Goal: Task Accomplishment & Management: Use online tool/utility

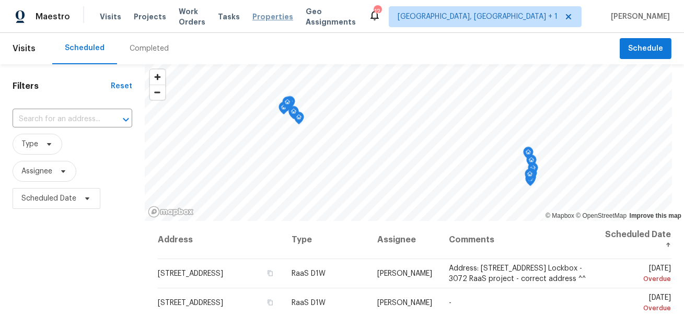
click at [277, 13] on span "Properties" at bounding box center [272, 16] width 41 height 10
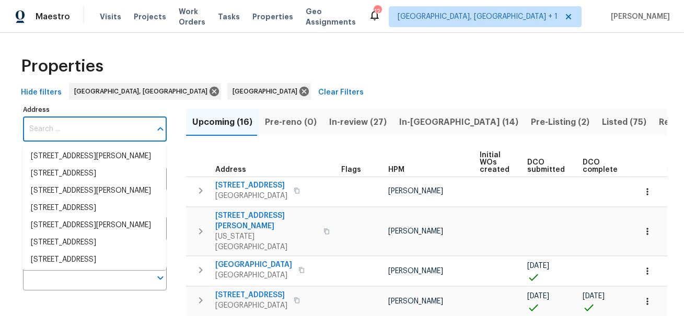
click at [81, 129] on input "Address" at bounding box center [87, 129] width 128 height 25
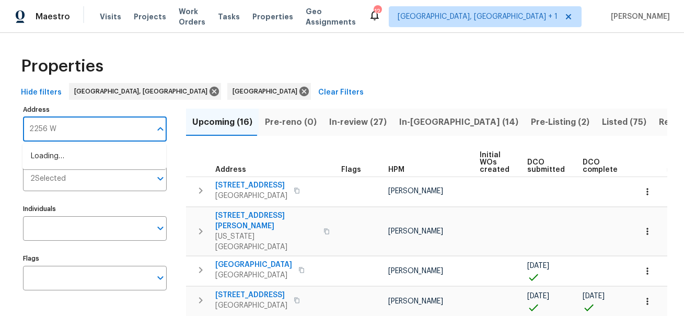
type input "2256 W"
click at [79, 155] on li "2256 W 28th St Los Angeles CA 90018" at bounding box center [94, 156] width 144 height 17
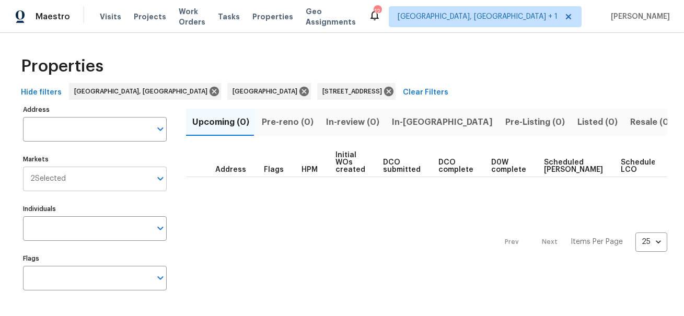
type input "2256 W 28th St Los Angeles CA 90018"
click at [73, 179] on input "Markets" at bounding box center [108, 179] width 85 height 25
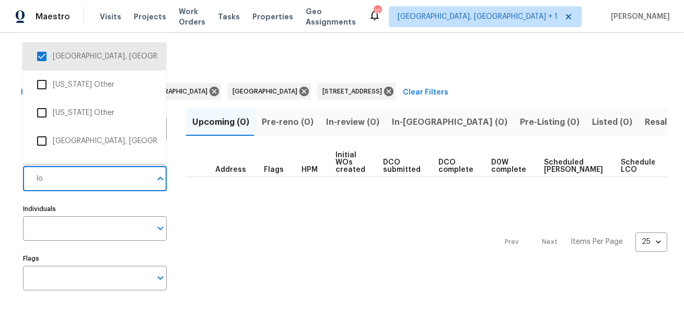
type input "los"
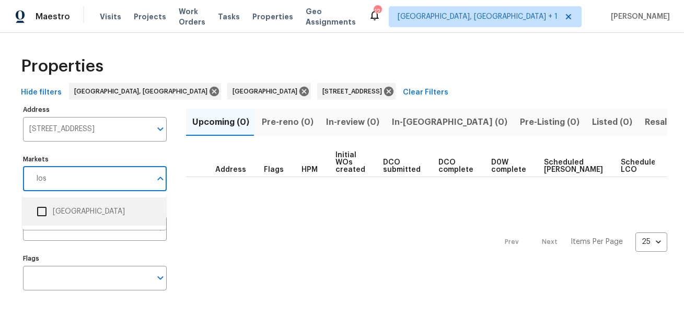
click at [69, 211] on li "Los Angeles" at bounding box center [94, 212] width 127 height 22
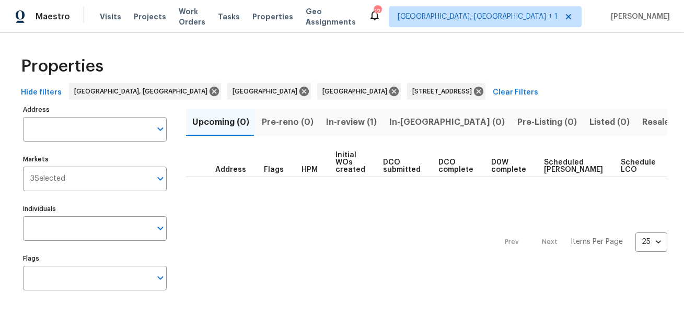
type input "2256 W 28th St Los Angeles CA 90018"
click at [338, 124] on span "In-review (1)" at bounding box center [351, 122] width 51 height 15
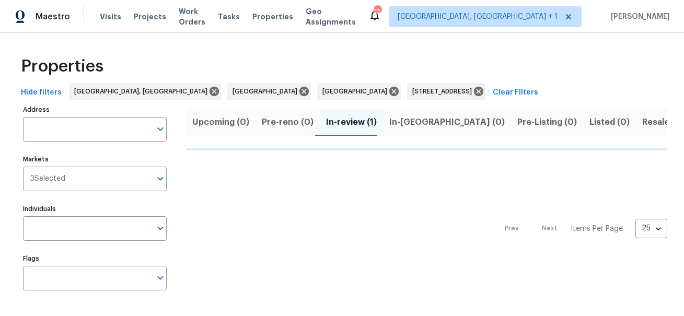
type input "2256 W 28th St Los Angeles CA 90018"
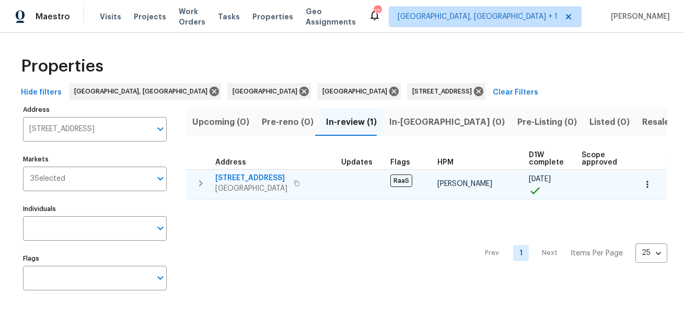
click at [252, 179] on span "2256 W 28th St" at bounding box center [251, 178] width 72 height 10
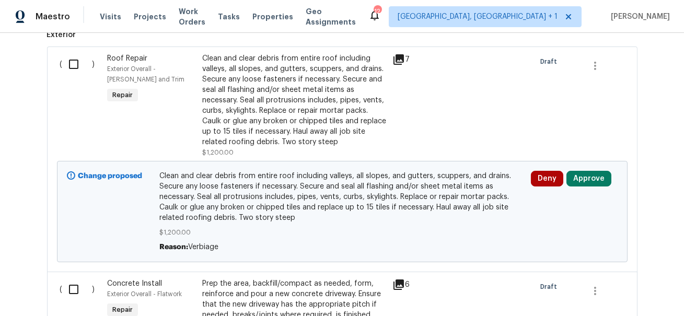
scroll to position [290, 0]
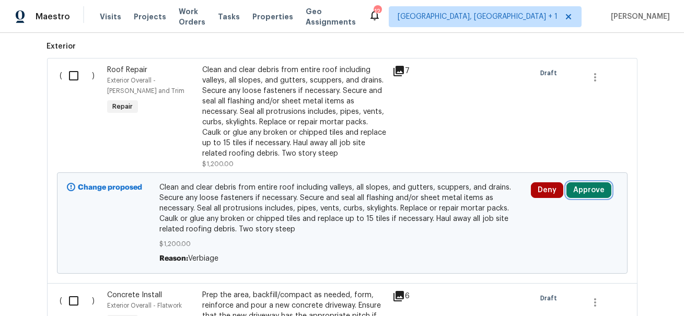
click at [592, 186] on button "Approve" at bounding box center [588, 190] width 45 height 16
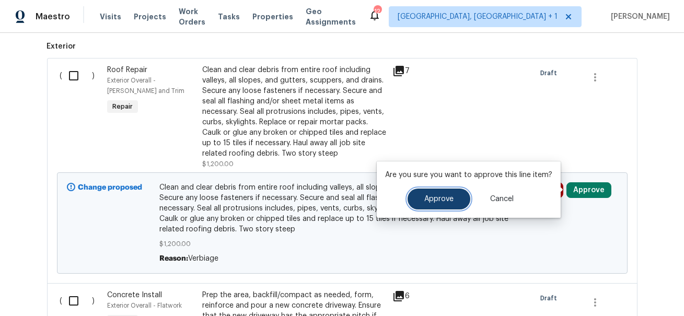
click at [453, 201] on button "Approve" at bounding box center [438, 199] width 63 height 21
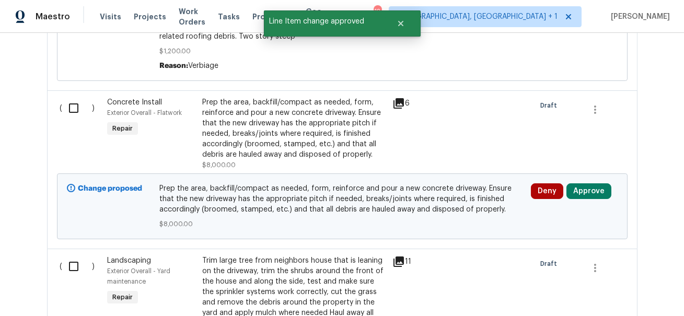
scroll to position [490, 0]
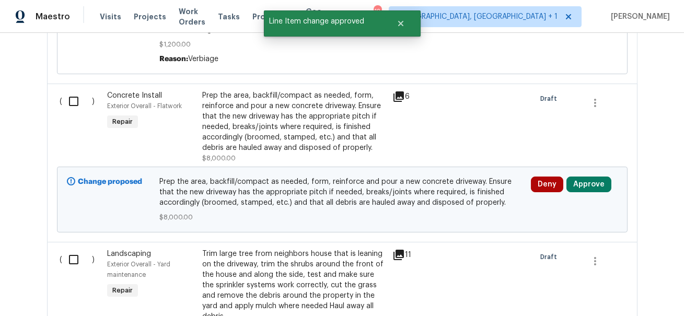
click at [72, 101] on input "checkbox" at bounding box center [78, 101] width 30 height 22
checkbox input "true"
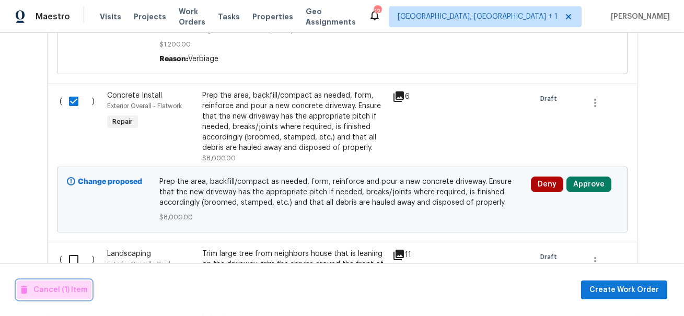
click at [61, 289] on span "Cancel (1) Item" at bounding box center [54, 290] width 66 height 13
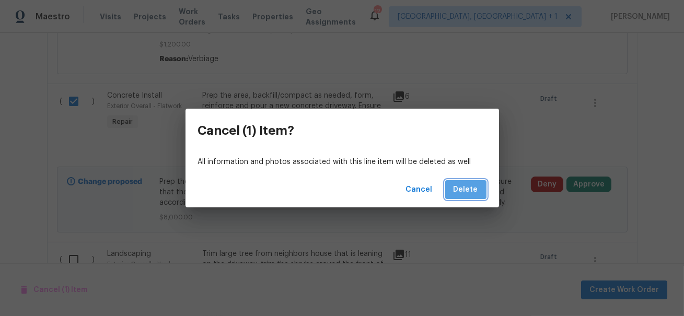
click at [473, 193] on span "Delete" at bounding box center [465, 189] width 25 height 13
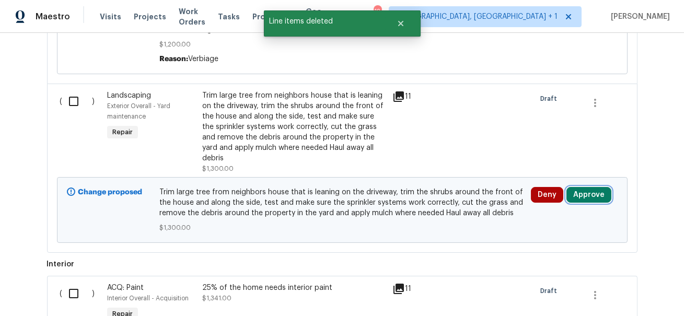
click at [595, 187] on button "Approve" at bounding box center [588, 195] width 45 height 16
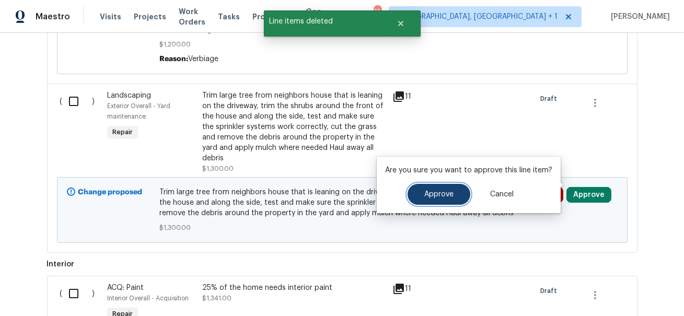
click at [451, 194] on span "Approve" at bounding box center [438, 195] width 29 height 8
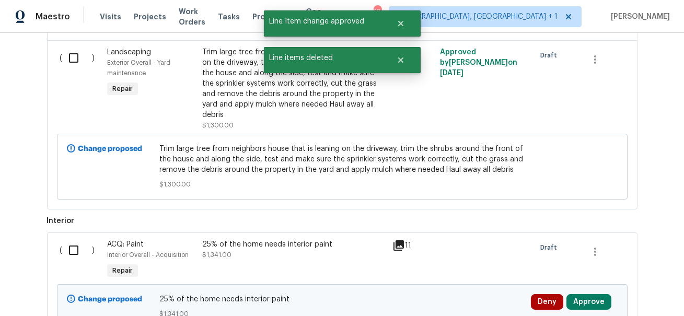
scroll to position [574, 0]
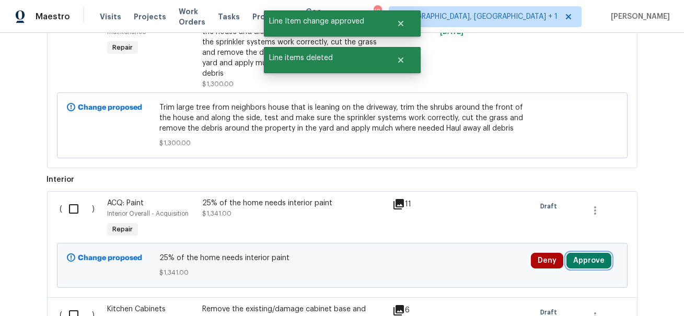
click at [584, 253] on button "Approve" at bounding box center [588, 261] width 45 height 16
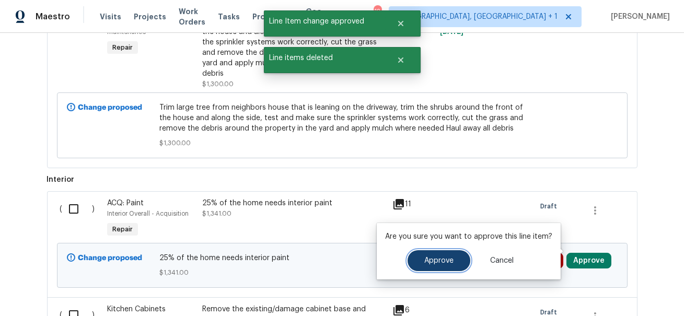
click at [441, 263] on span "Approve" at bounding box center [438, 261] width 29 height 8
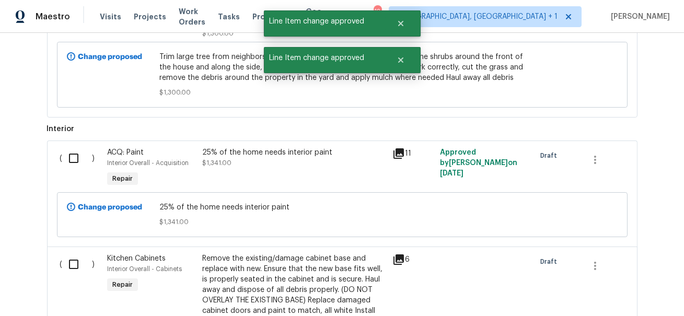
scroll to position [703, 0]
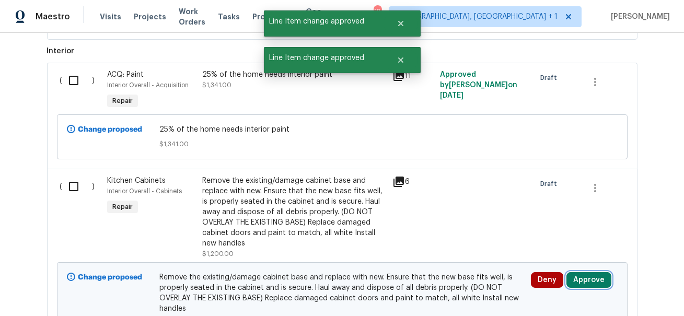
click at [583, 275] on button "Approve" at bounding box center [588, 280] width 45 height 16
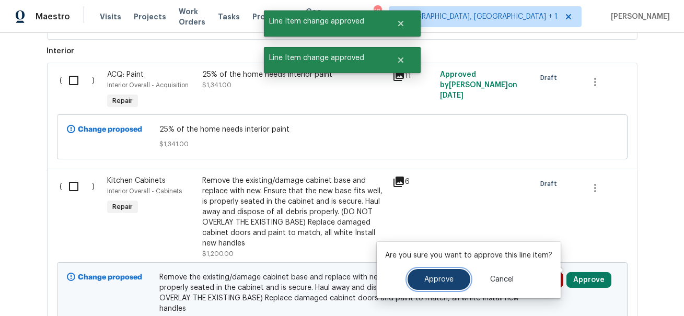
click at [444, 269] on button "Approve" at bounding box center [438, 279] width 63 height 21
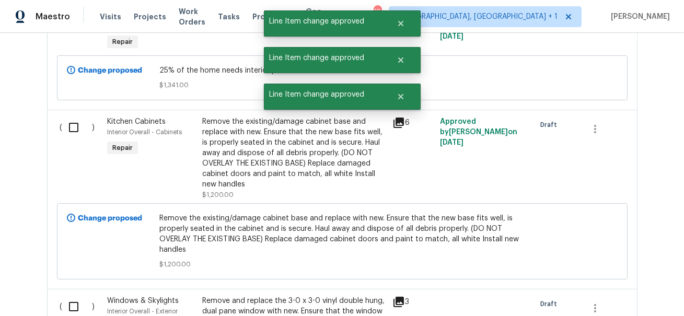
scroll to position [898, 0]
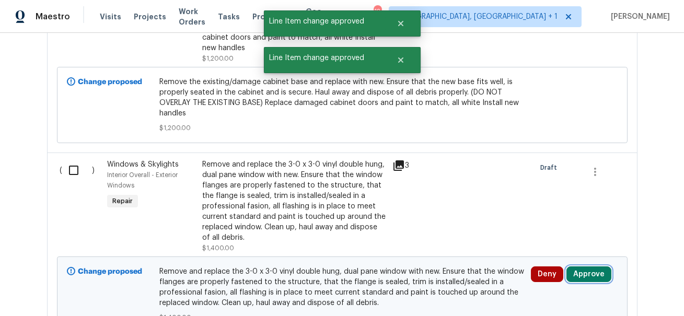
click at [590, 266] on button "Approve" at bounding box center [588, 274] width 45 height 16
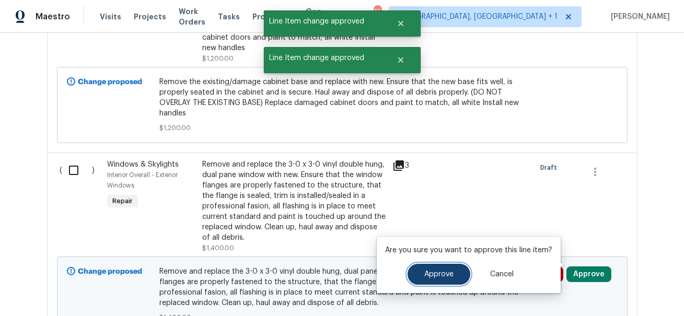
click at [440, 280] on button "Approve" at bounding box center [438, 274] width 63 height 21
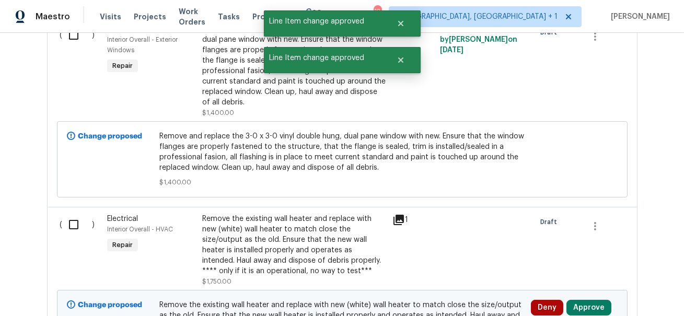
scroll to position [1050, 0]
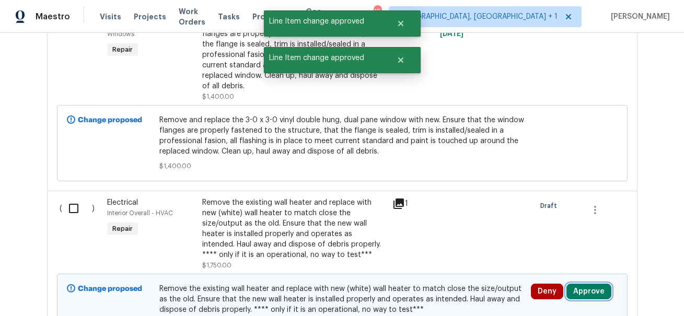
click at [584, 285] on button "Approve" at bounding box center [588, 292] width 45 height 16
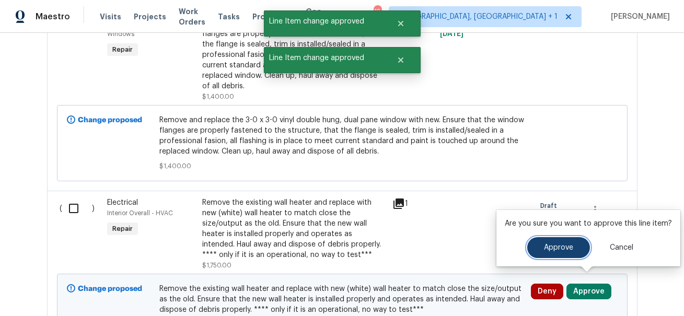
click at [538, 255] on button "Approve" at bounding box center [558, 247] width 63 height 21
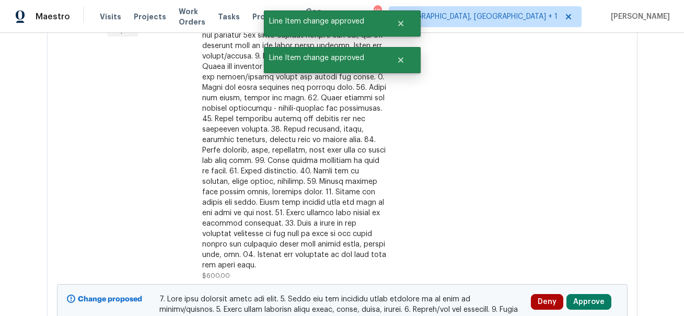
scroll to position [1441, 0]
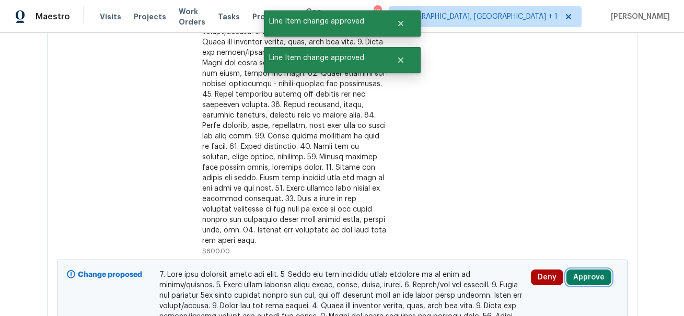
click at [592, 269] on button "Approve" at bounding box center [588, 277] width 45 height 16
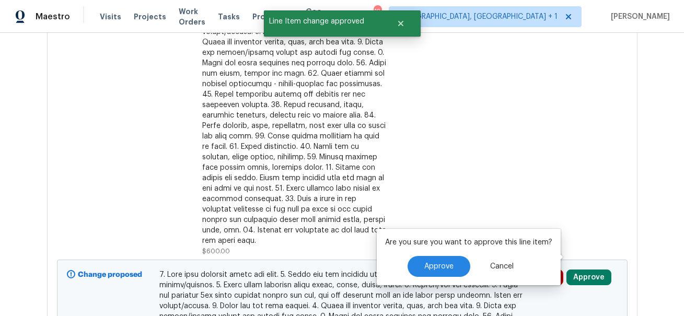
click at [400, 252] on div "Are you sure you want to approve this line item? Approve Cancel" at bounding box center [468, 257] width 184 height 56
click at [426, 262] on button "Approve" at bounding box center [438, 266] width 63 height 21
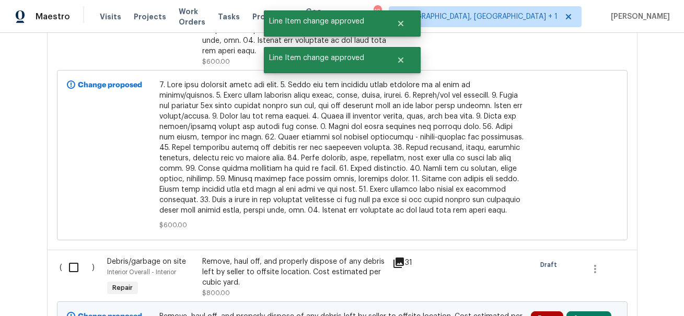
scroll to position [1679, 0]
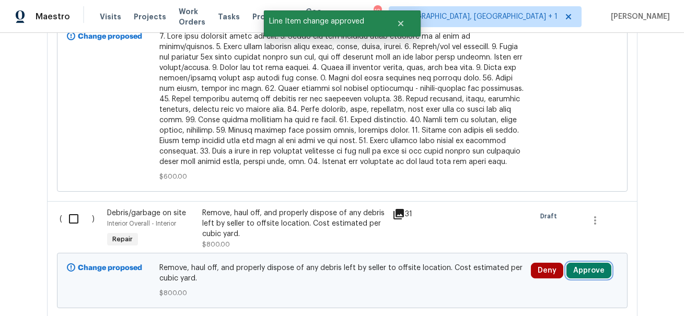
click at [591, 263] on button "Approve" at bounding box center [588, 271] width 45 height 16
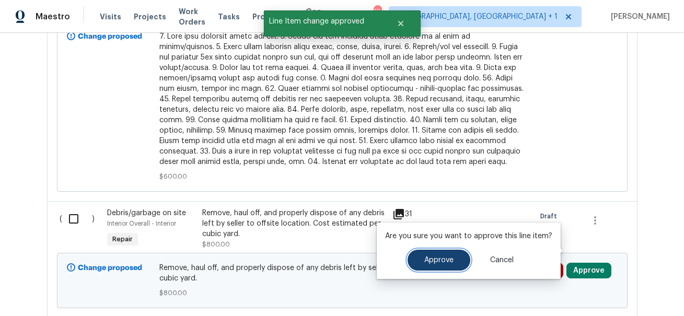
click at [419, 264] on button "Approve" at bounding box center [438, 260] width 63 height 21
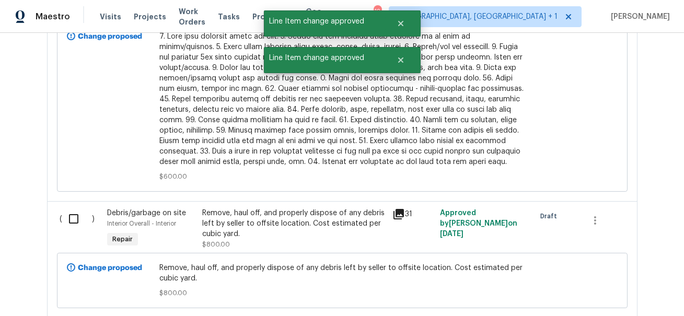
scroll to position [1830, 0]
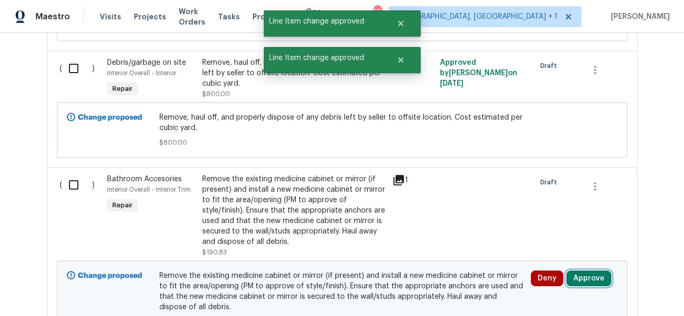
click at [587, 270] on button "Approve" at bounding box center [588, 278] width 45 height 16
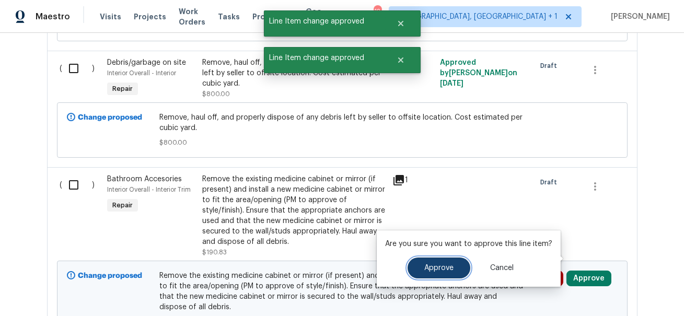
click at [436, 264] on span "Approve" at bounding box center [438, 268] width 29 height 8
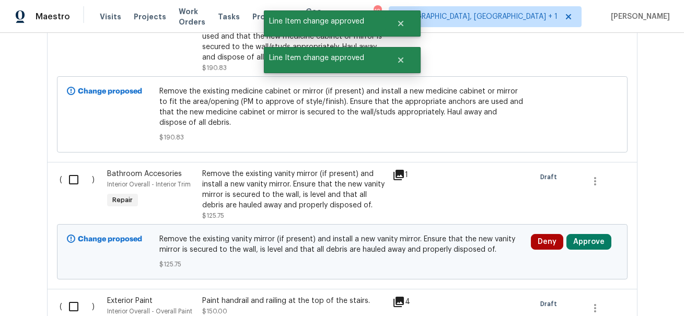
scroll to position [2025, 0]
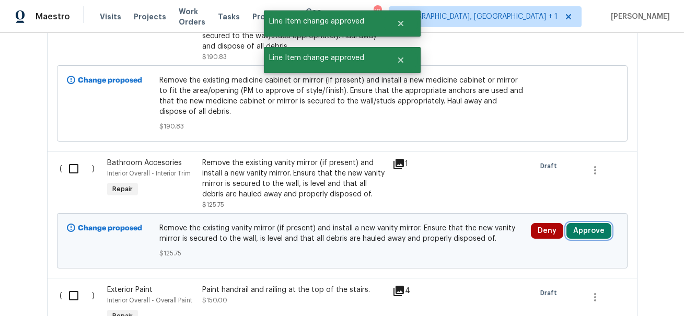
click at [591, 223] on button "Approve" at bounding box center [588, 231] width 45 height 16
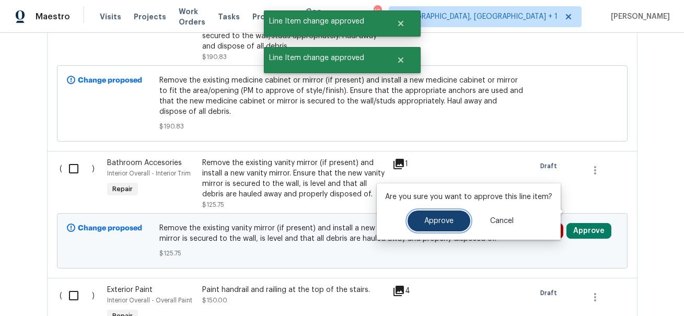
click at [443, 217] on button "Approve" at bounding box center [438, 220] width 63 height 21
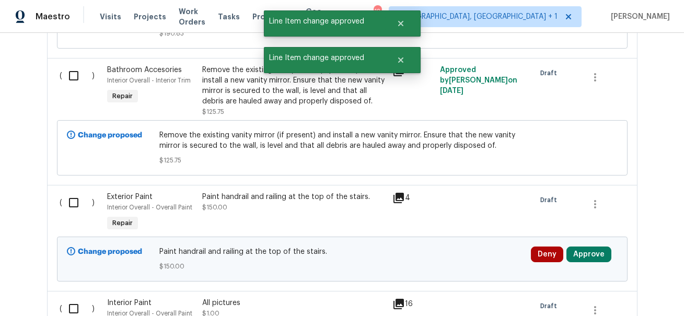
scroll to position [2127, 0]
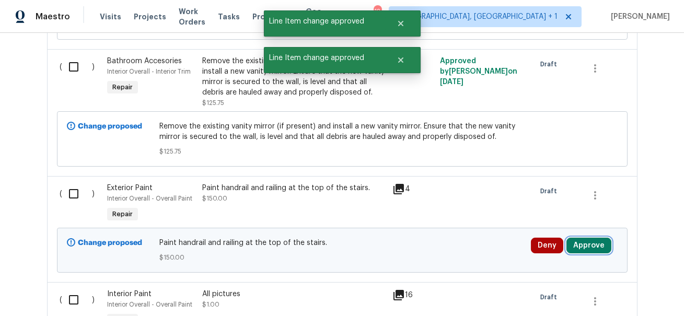
click at [596, 238] on button "Approve" at bounding box center [588, 246] width 45 height 16
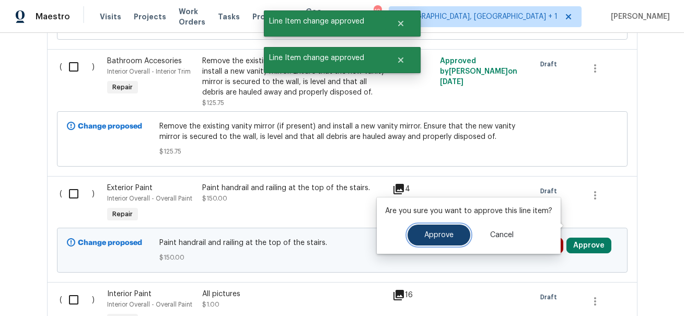
click at [452, 233] on button "Approve" at bounding box center [438, 235] width 63 height 21
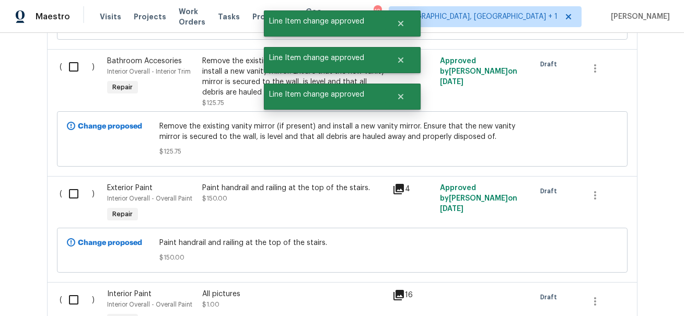
scroll to position [2339, 0]
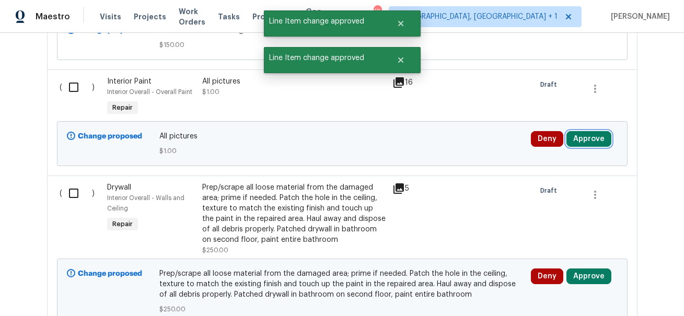
click at [589, 131] on button "Approve" at bounding box center [588, 139] width 45 height 16
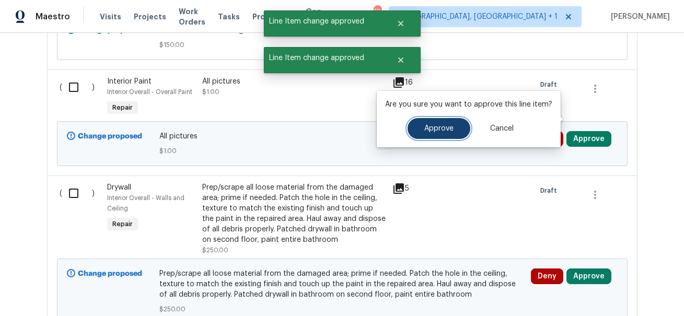
click at [462, 128] on button "Approve" at bounding box center [438, 128] width 63 height 21
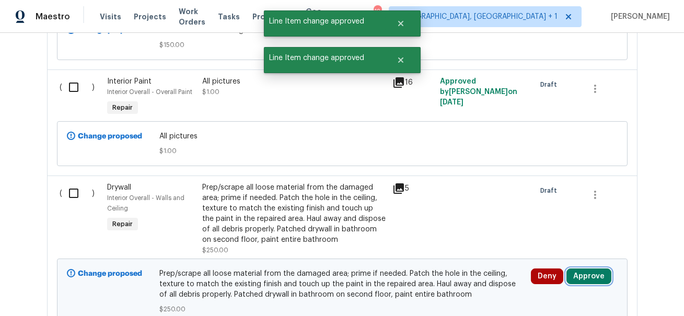
click at [584, 268] on button "Approve" at bounding box center [588, 276] width 45 height 16
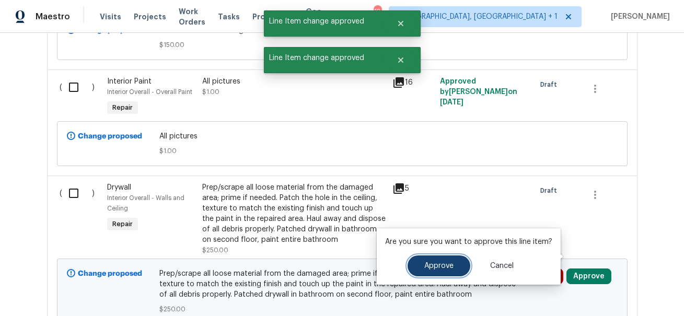
click at [460, 263] on button "Approve" at bounding box center [438, 265] width 63 height 21
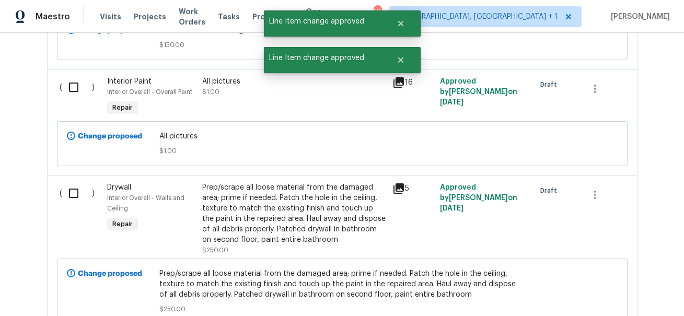
scroll to position [2511, 0]
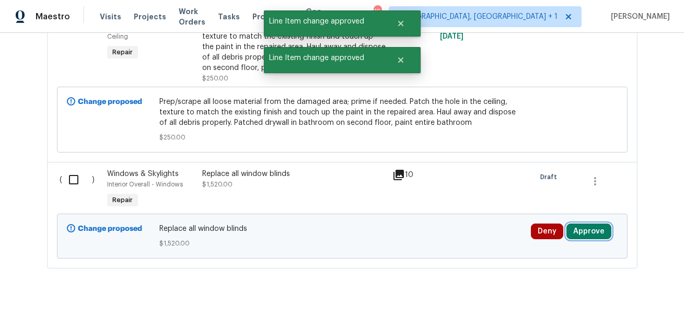
click at [590, 223] on button "Approve" at bounding box center [588, 231] width 45 height 16
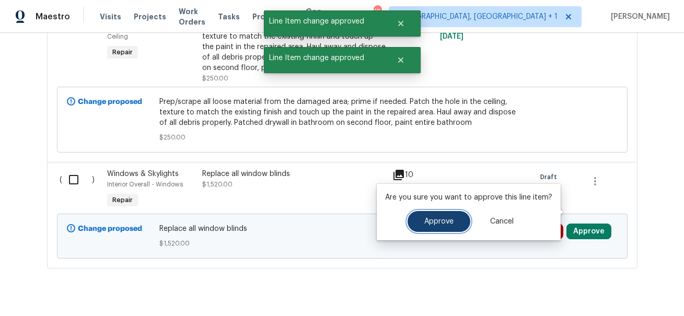
click at [438, 226] on button "Approve" at bounding box center [438, 221] width 63 height 21
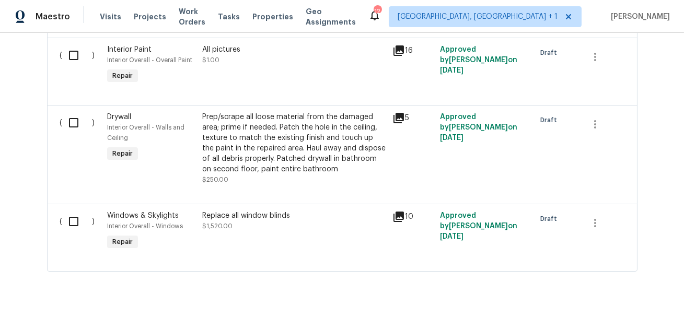
scroll to position [1545, 0]
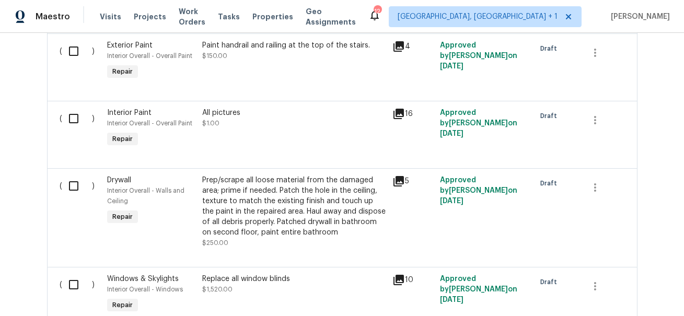
click at [76, 108] on input "checkbox" at bounding box center [78, 119] width 30 height 22
checkbox input "true"
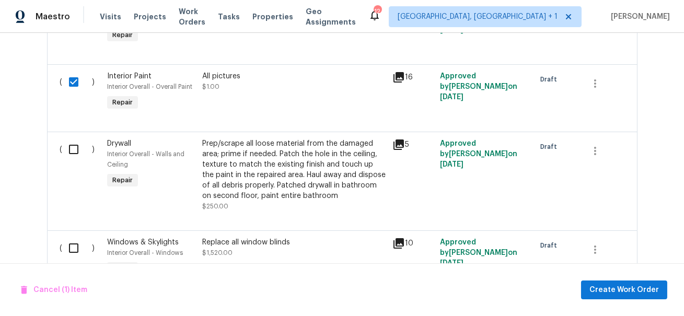
scroll to position [1608, 0]
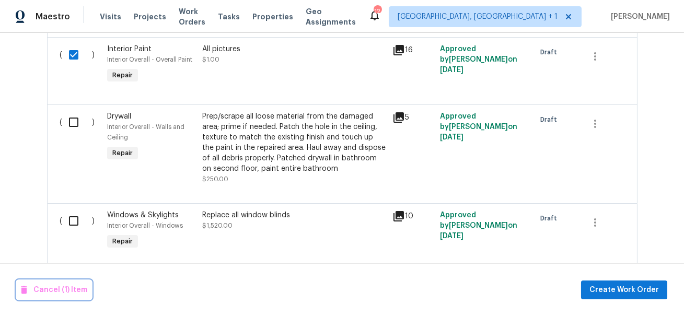
click at [52, 291] on span "Cancel (1) Item" at bounding box center [54, 290] width 66 height 13
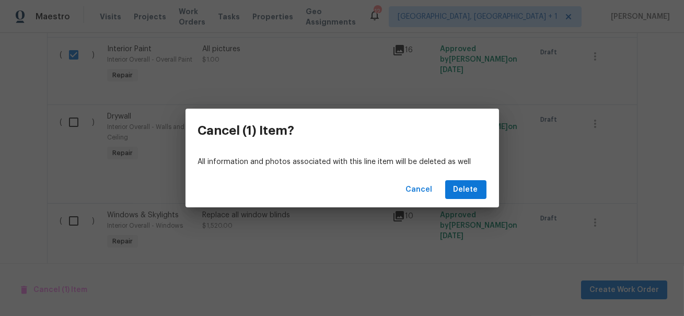
click at [476, 180] on div "Cancel Delete" at bounding box center [341, 190] width 313 height 36
click at [464, 190] on span "Delete" at bounding box center [465, 189] width 25 height 13
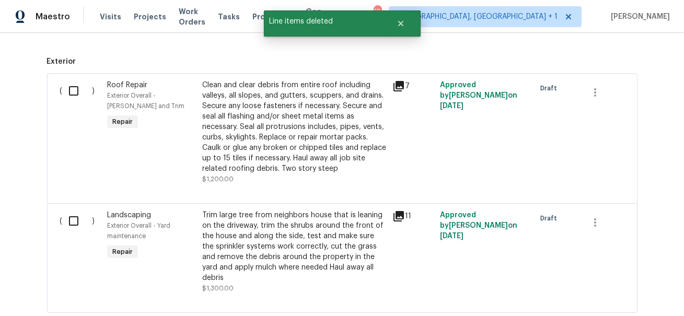
scroll to position [0, 0]
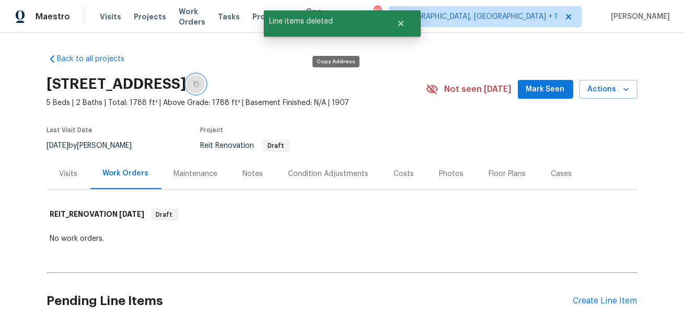
click at [199, 83] on icon "button" at bounding box center [196, 84] width 6 height 6
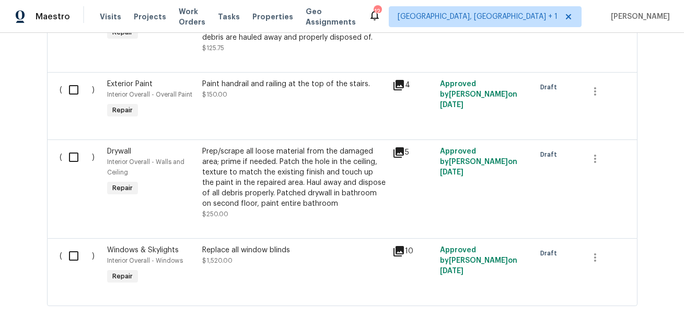
scroll to position [1548, 0]
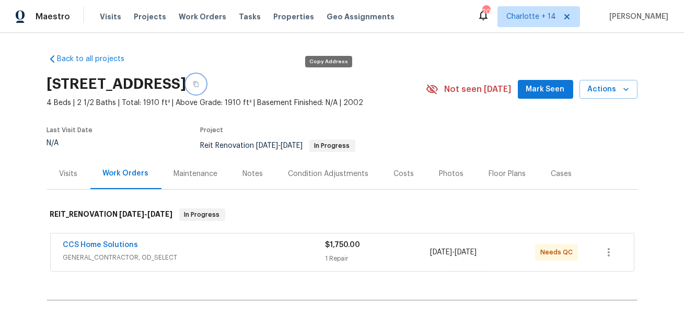
click at [205, 87] on button "button" at bounding box center [195, 84] width 19 height 19
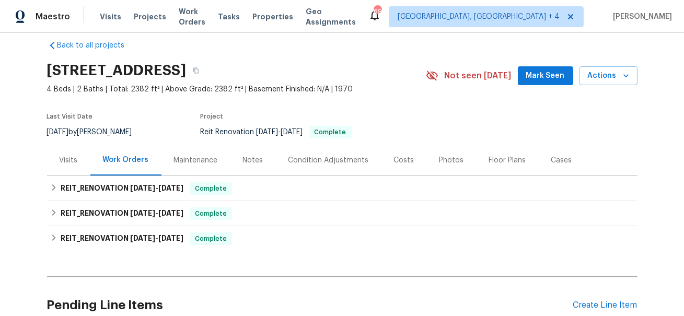
scroll to position [16, 0]
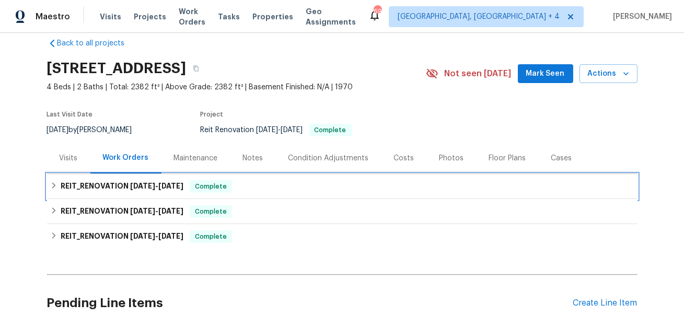
click at [146, 189] on h6 "REIT_RENOVATION 9/19/25 - 9/25/25" at bounding box center [122, 186] width 123 height 13
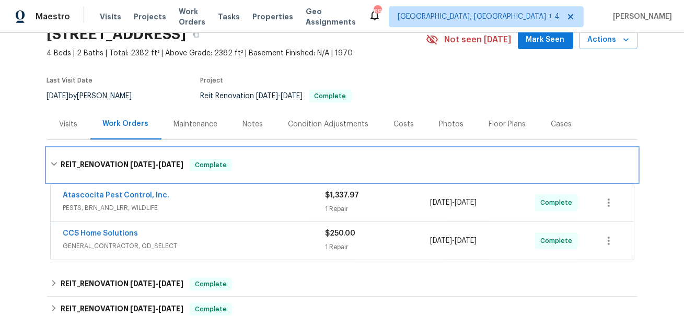
scroll to position [50, 0]
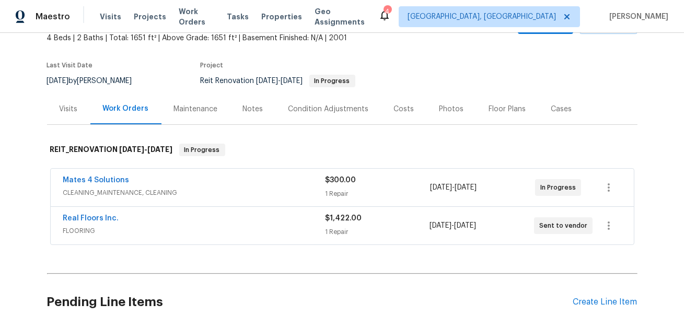
scroll to position [156, 0]
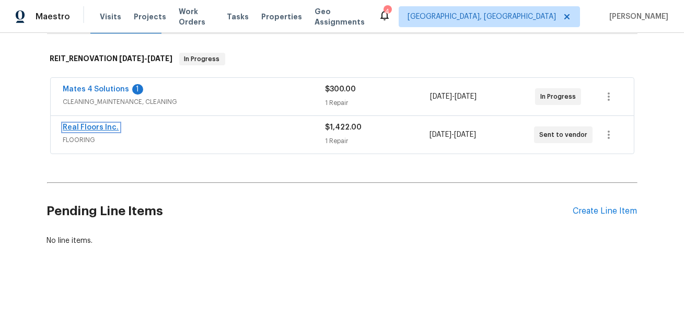
click at [80, 125] on link "Real Floors Inc." at bounding box center [91, 127] width 56 height 7
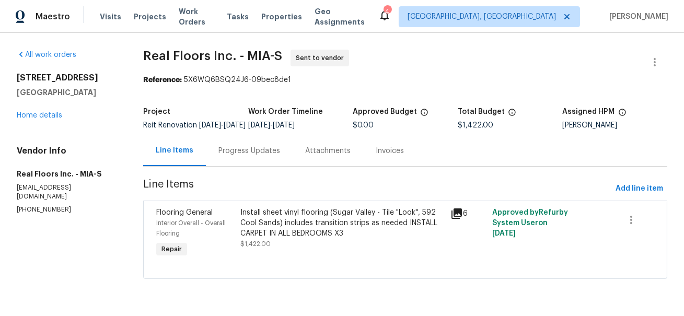
click at [258, 154] on div "Progress Updates" at bounding box center [249, 151] width 62 height 10
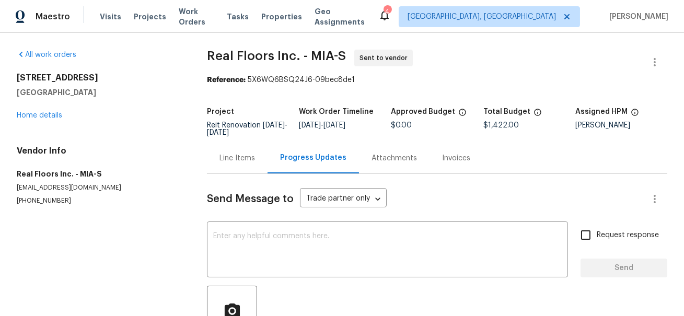
scroll to position [80, 0]
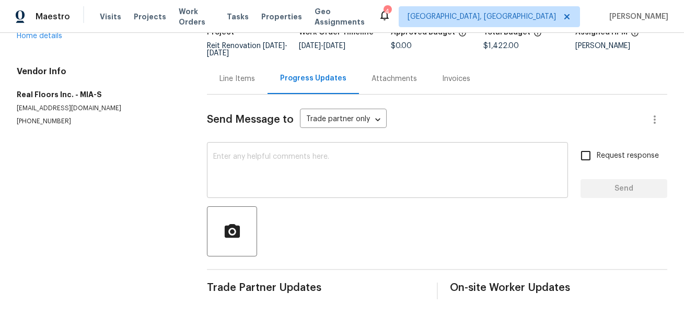
click at [251, 169] on textarea at bounding box center [387, 171] width 348 height 37
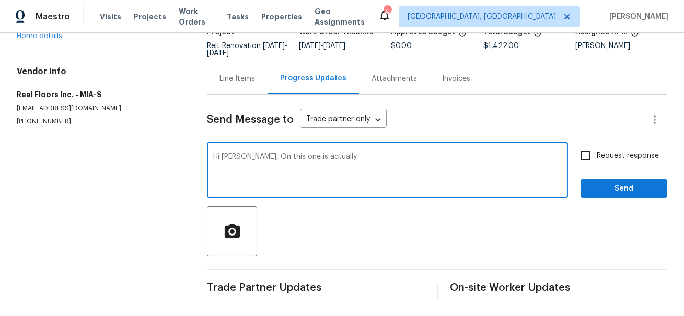
scroll to position [0, 0]
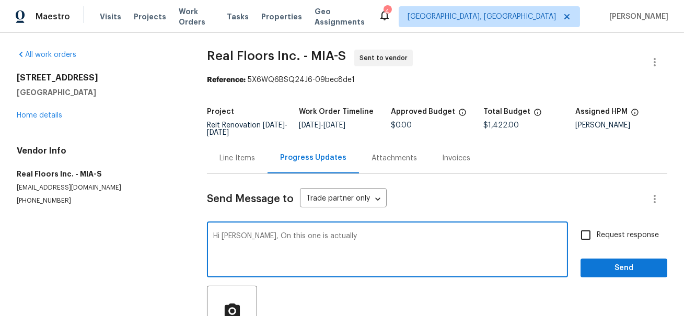
type textarea "Hi [PERSON_NAME], On this one is actually"
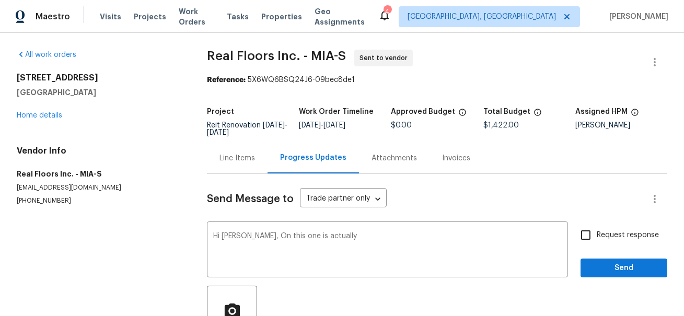
click at [34, 108] on div "[STREET_ADDRESS] Home details" at bounding box center [99, 97] width 165 height 48
click at [34, 112] on link "Home details" at bounding box center [39, 115] width 45 height 7
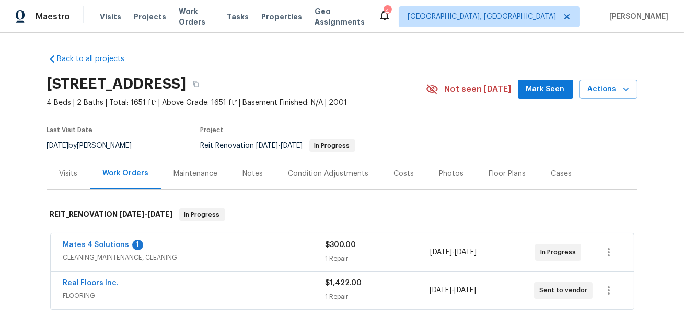
scroll to position [89, 0]
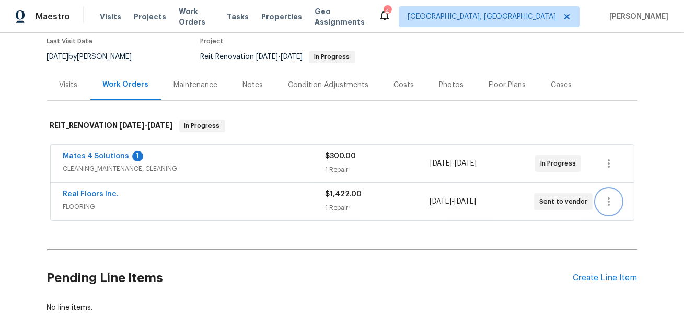
click at [605, 205] on icon "button" at bounding box center [608, 201] width 13 height 13
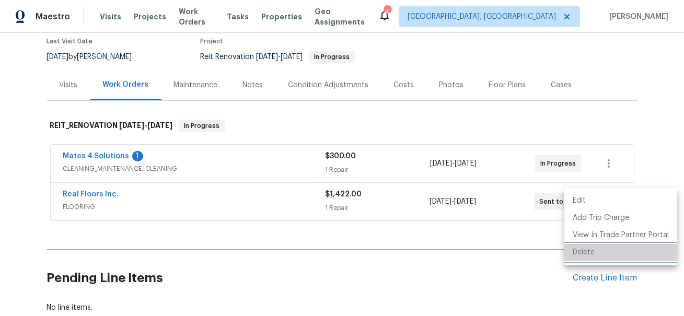
click at [593, 249] on li "Delete" at bounding box center [620, 252] width 113 height 17
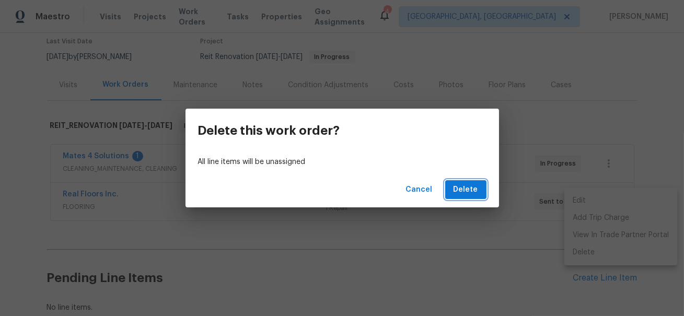
click at [477, 193] on span "Delete" at bounding box center [465, 189] width 25 height 13
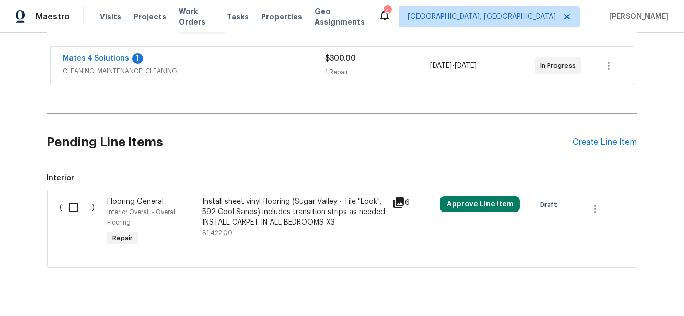
scroll to position [209, 0]
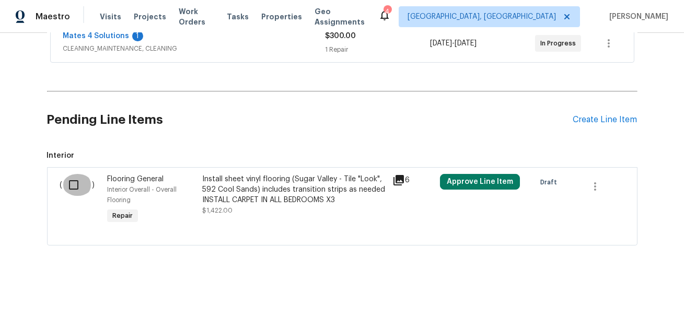
click at [69, 184] on input "checkbox" at bounding box center [78, 185] width 30 height 22
checkbox input "true"
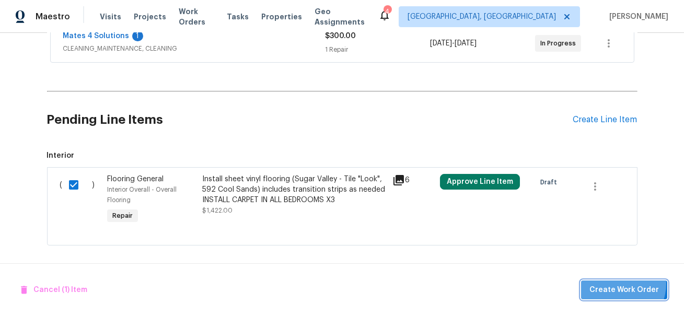
click at [618, 284] on span "Create Work Order" at bounding box center [623, 290] width 69 height 13
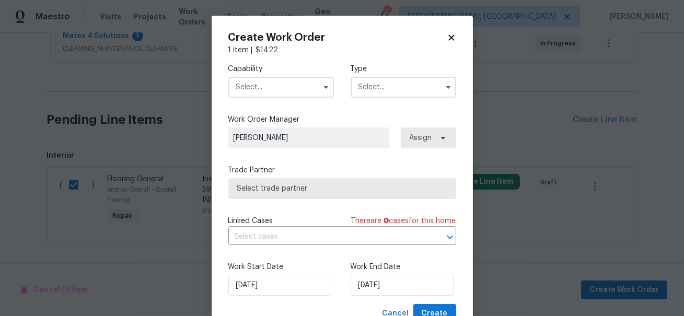
click at [437, 139] on span at bounding box center [441, 138] width 11 height 8
click at [278, 86] on input "text" at bounding box center [280, 87] width 105 height 21
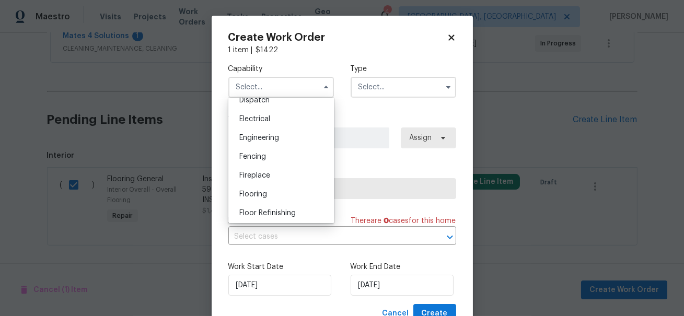
scroll to position [329, 0]
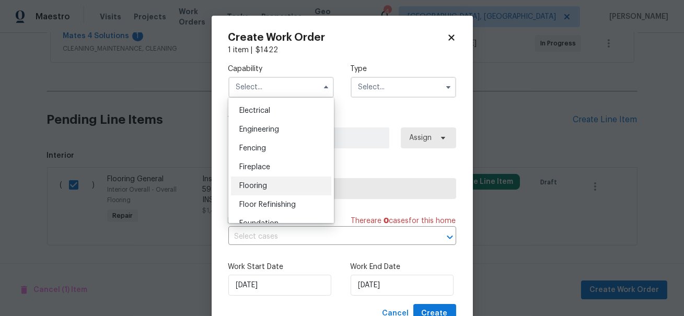
click at [265, 181] on div "Flooring" at bounding box center [281, 185] width 100 height 19
type input "Flooring"
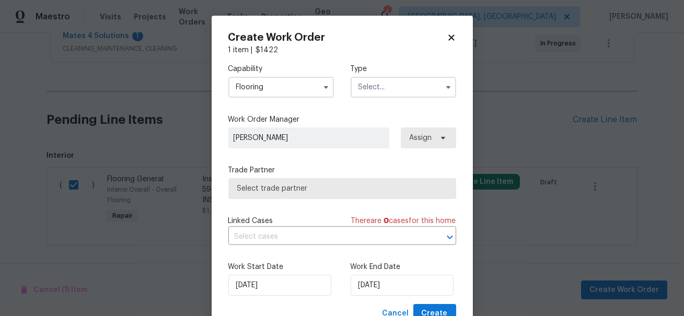
click at [383, 82] on input "text" at bounding box center [402, 87] width 105 height 21
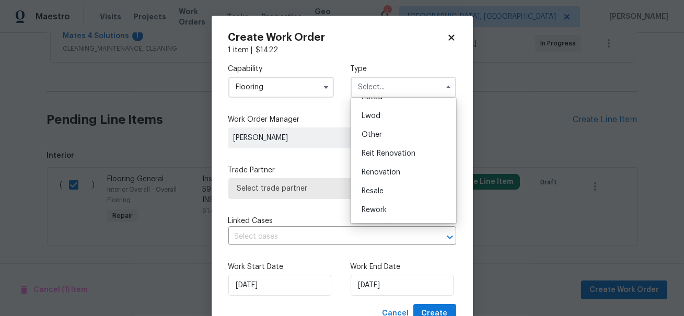
scroll to position [108, 0]
click at [383, 156] on div "Reit Renovation" at bounding box center [403, 152] width 100 height 19
type input "Reit Renovation"
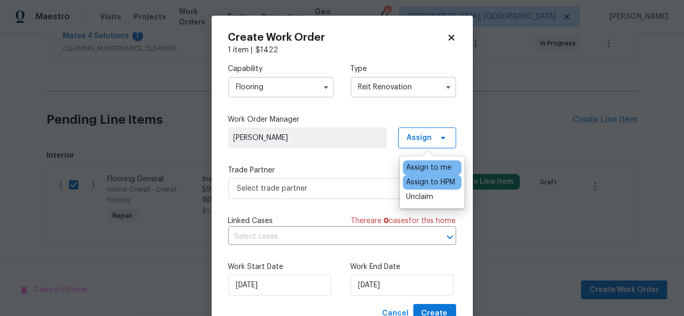
click at [424, 184] on div "Assign to HPM" at bounding box center [430, 182] width 49 height 10
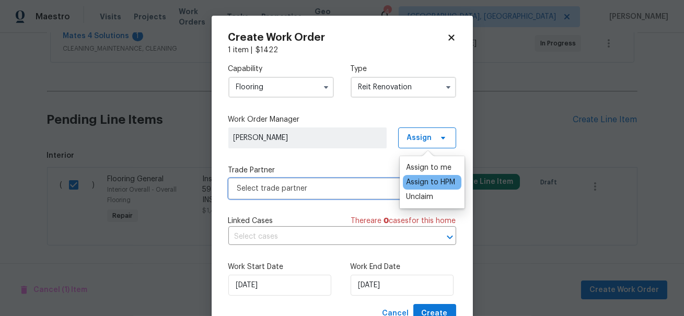
click at [338, 189] on span "Select trade partner" at bounding box center [334, 188] width 195 height 10
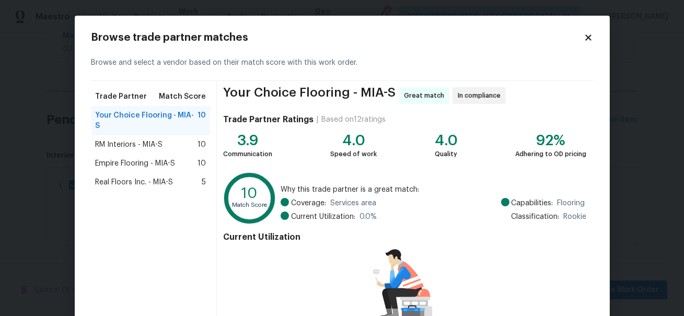
click at [145, 177] on span "Real Floors Inc. - MIA-S" at bounding box center [135, 182] width 78 height 10
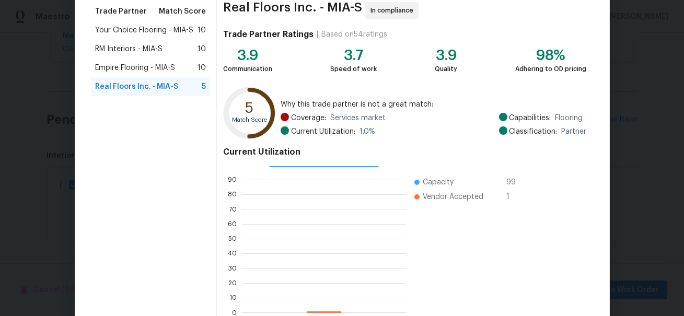
scroll to position [144, 0]
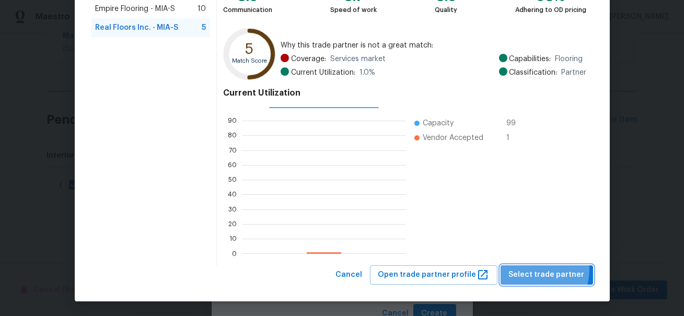
click at [529, 268] on span "Select trade partner" at bounding box center [547, 274] width 76 height 13
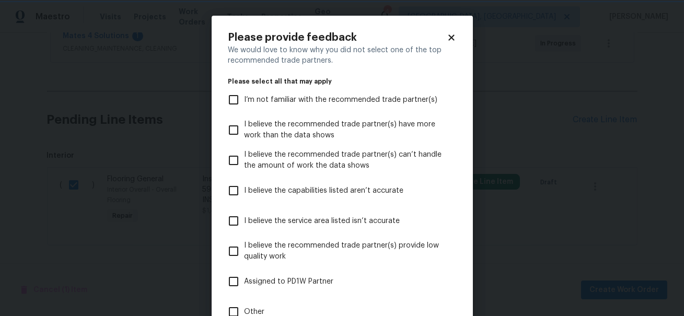
scroll to position [97, 0]
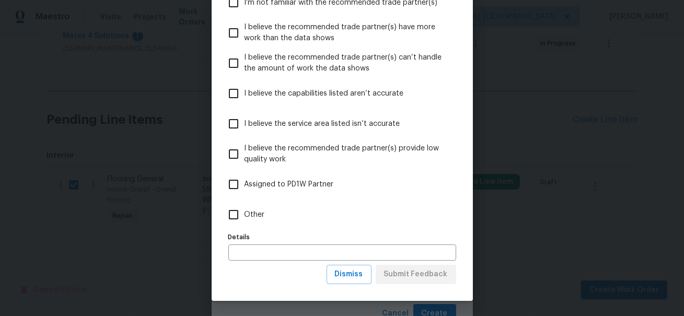
click at [251, 214] on span "Other" at bounding box center [254, 214] width 20 height 11
click at [244, 214] on input "Other" at bounding box center [233, 215] width 22 height 22
checkbox input "true"
click at [411, 274] on span "Submit Feedback" at bounding box center [416, 274] width 64 height 13
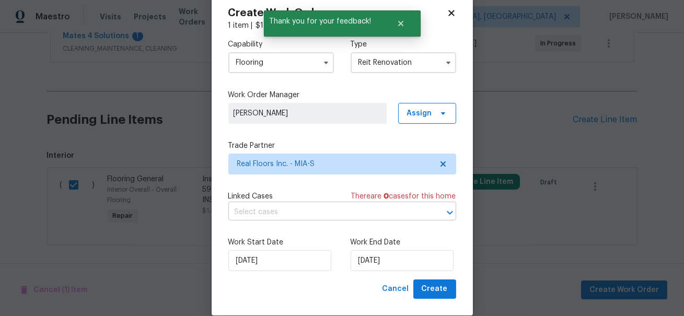
scroll to position [40, 0]
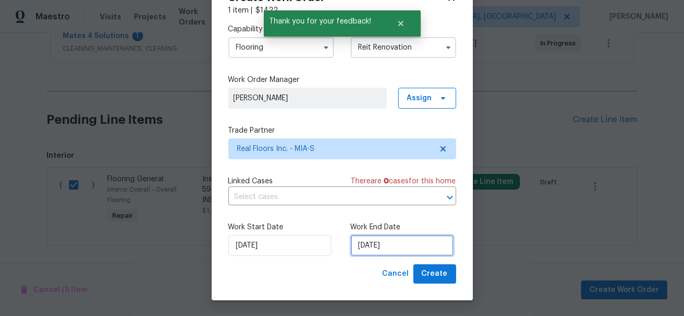
click at [405, 246] on input "[DATE]" at bounding box center [401, 245] width 103 height 21
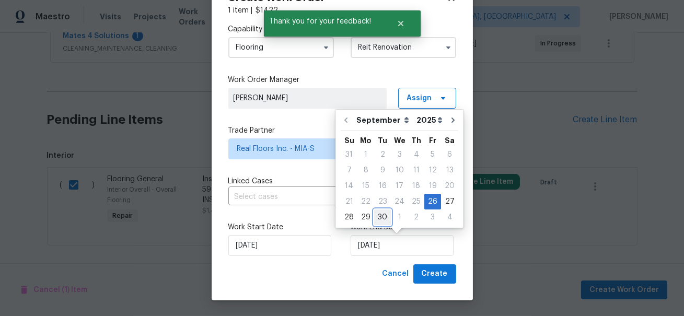
click at [382, 214] on div "30" at bounding box center [382, 217] width 17 height 15
type input "[DATE]"
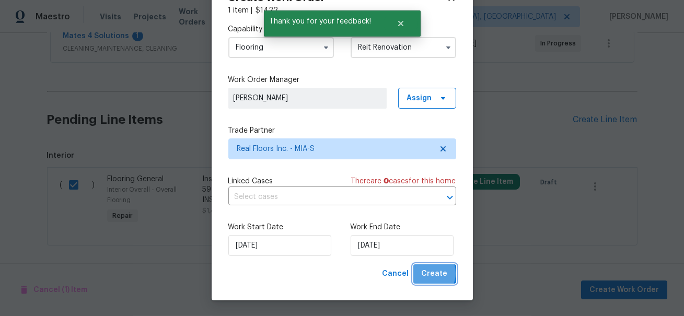
click at [428, 274] on span "Create" at bounding box center [434, 273] width 26 height 13
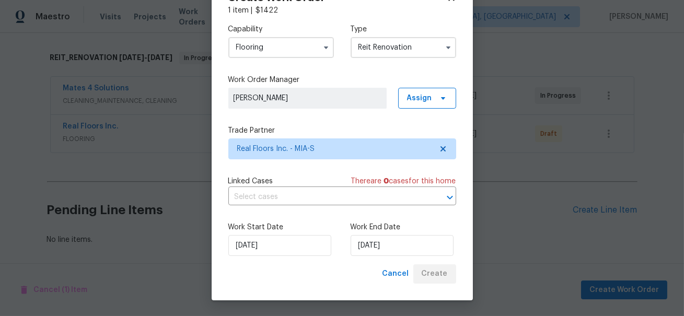
scroll to position [156, 0]
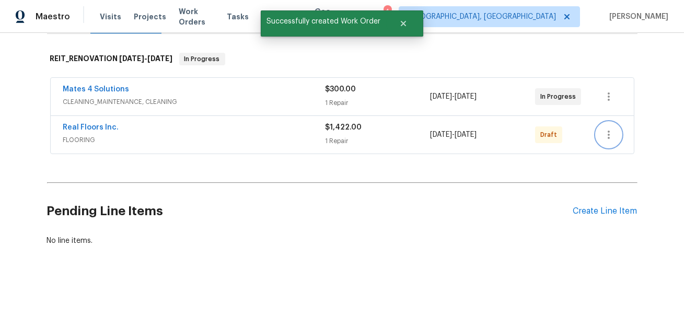
click at [607, 136] on icon "button" at bounding box center [608, 134] width 13 height 13
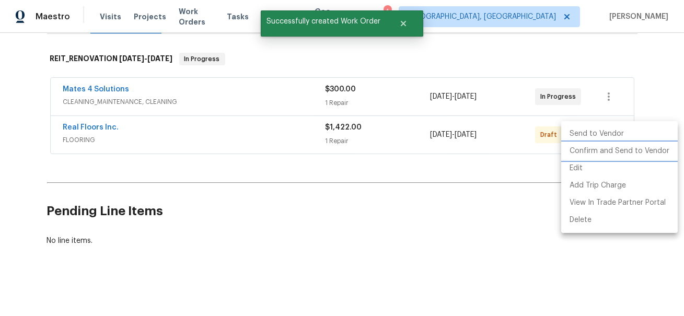
click at [586, 157] on li "Confirm and Send to Vendor" at bounding box center [619, 151] width 116 height 17
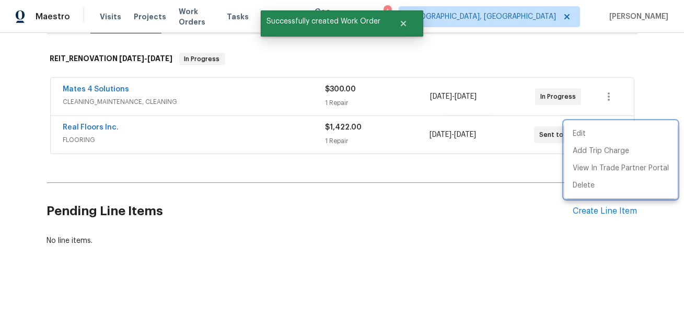
click at [221, 137] on div at bounding box center [342, 158] width 684 height 316
